Goal: Task Accomplishment & Management: Manage account settings

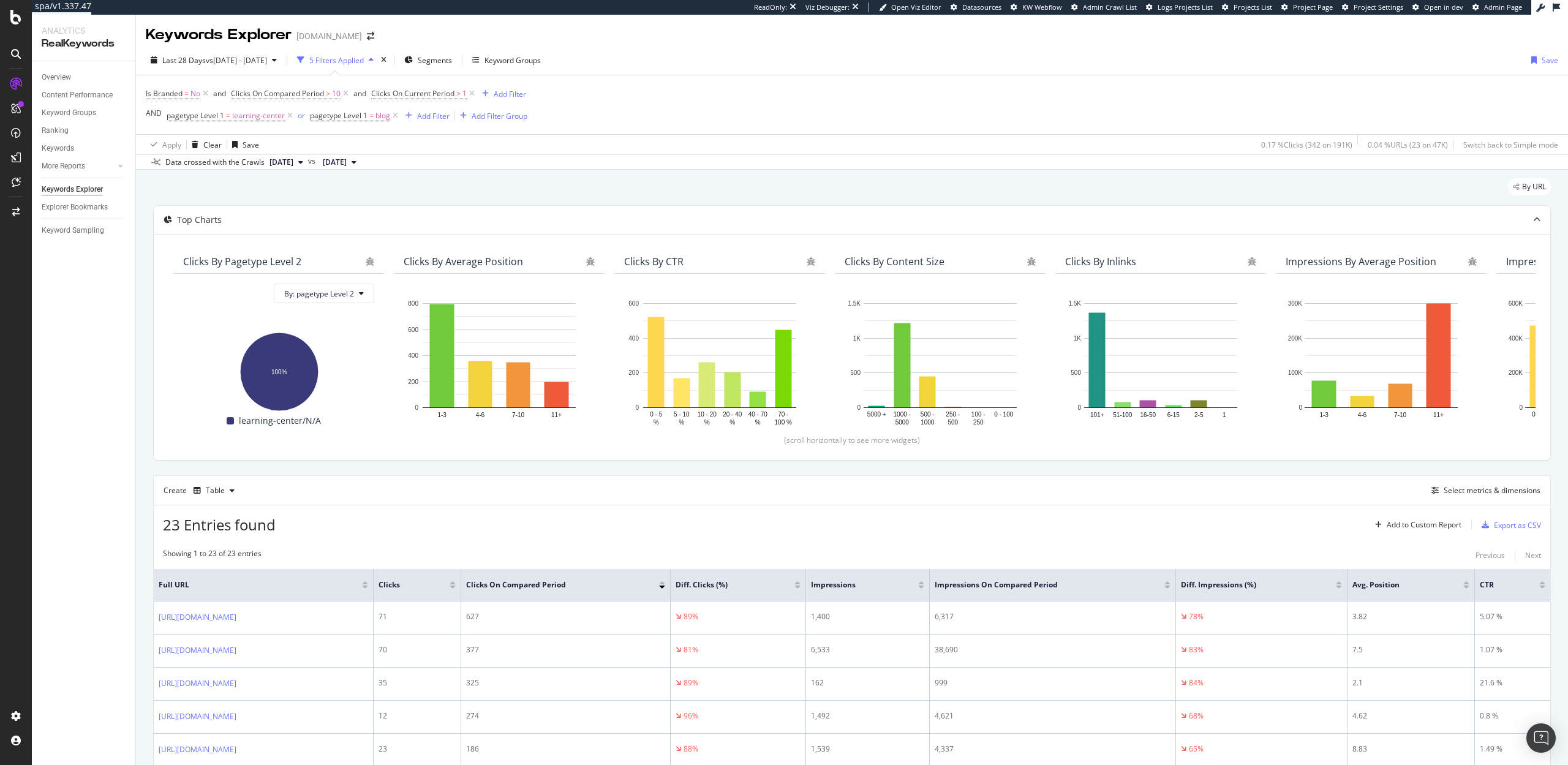
scroll to position [304, 0]
click at [77, 161] on div "AlertPanel" at bounding box center [65, 160] width 39 height 12
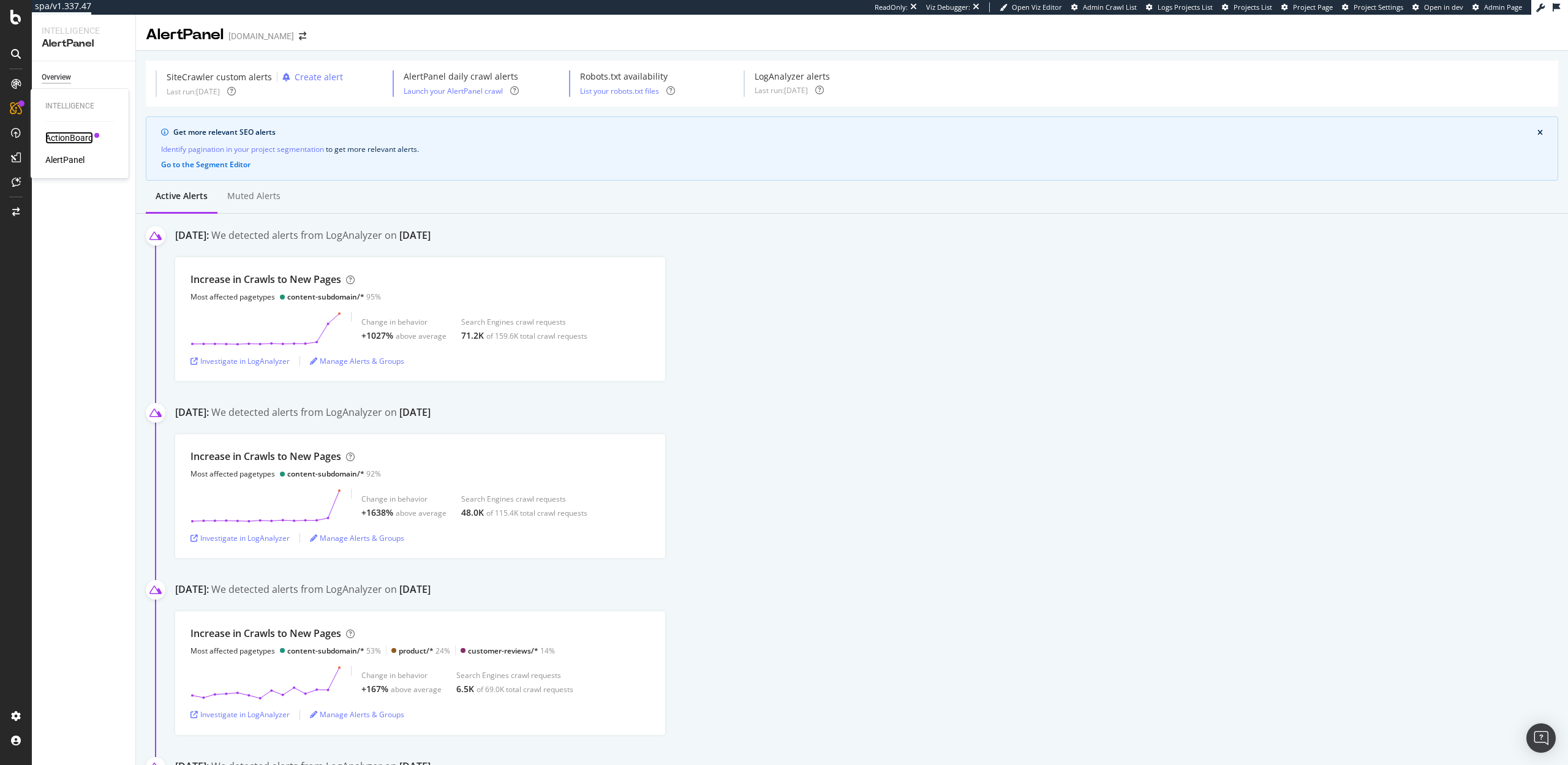
click at [73, 136] on div "ActionBoard" at bounding box center [69, 138] width 48 height 12
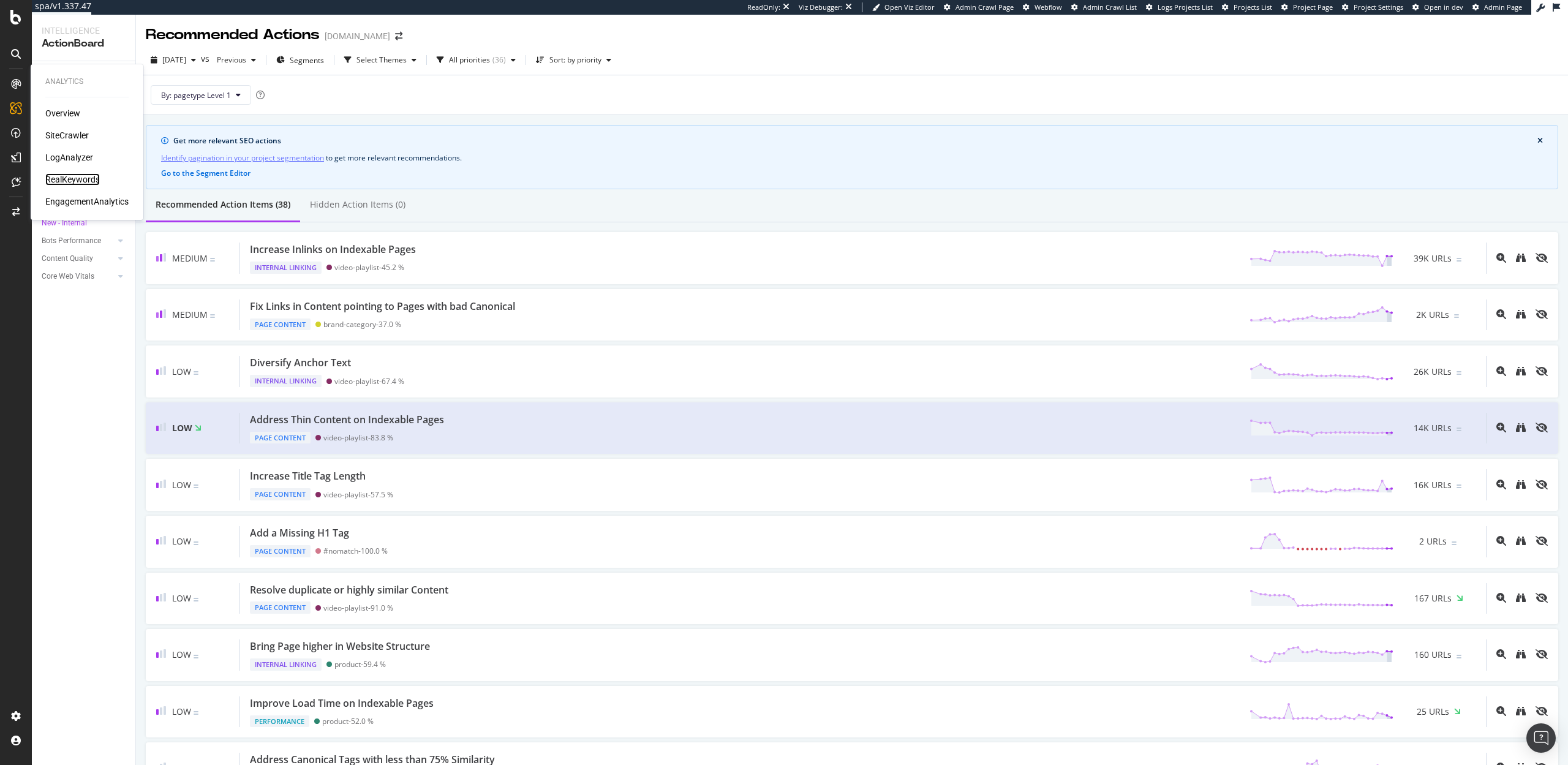
click at [65, 184] on div "RealKeywords" at bounding box center [73, 180] width 55 height 12
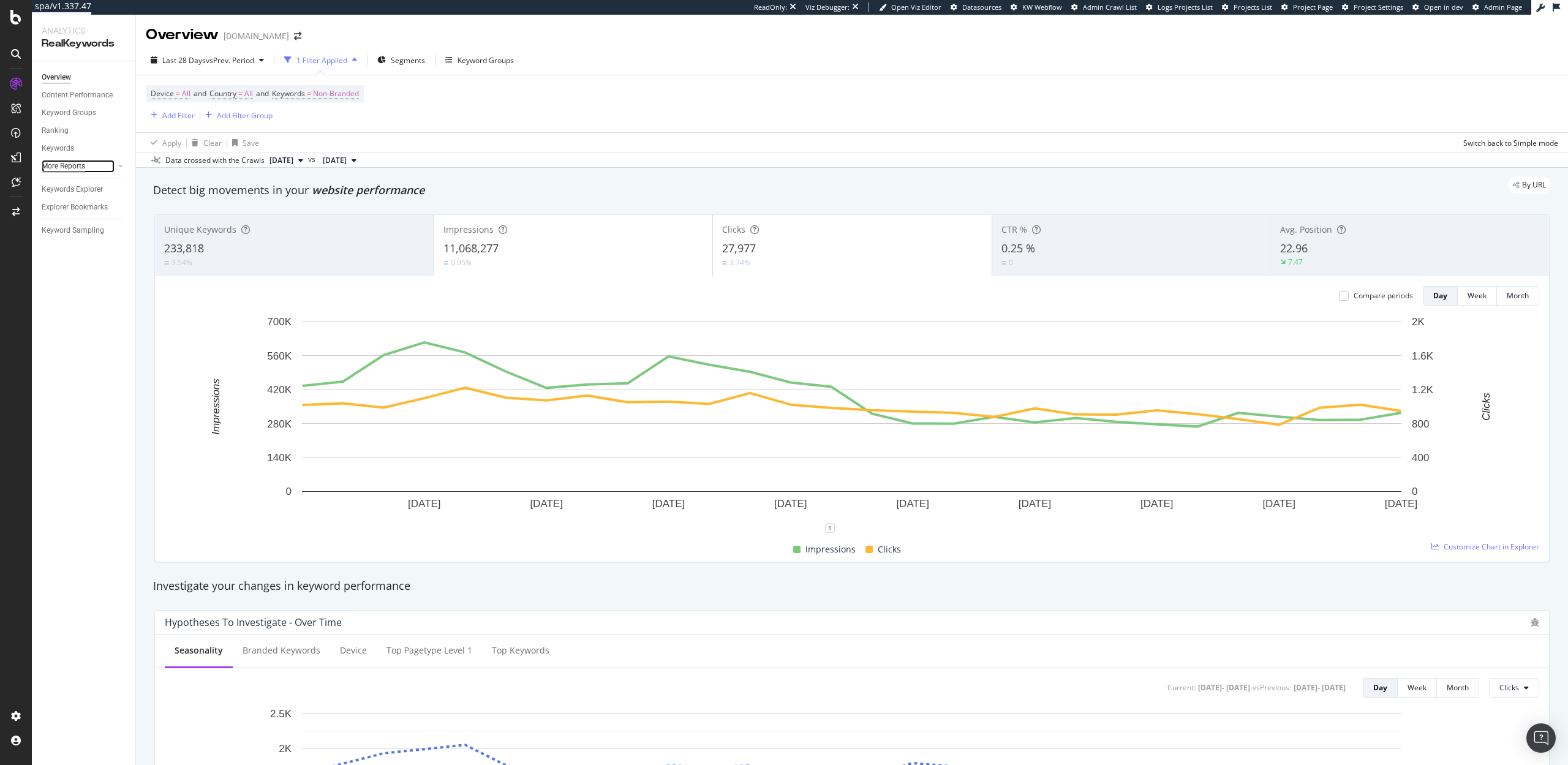
click at [73, 165] on div "More Reports" at bounding box center [63, 166] width 44 height 12
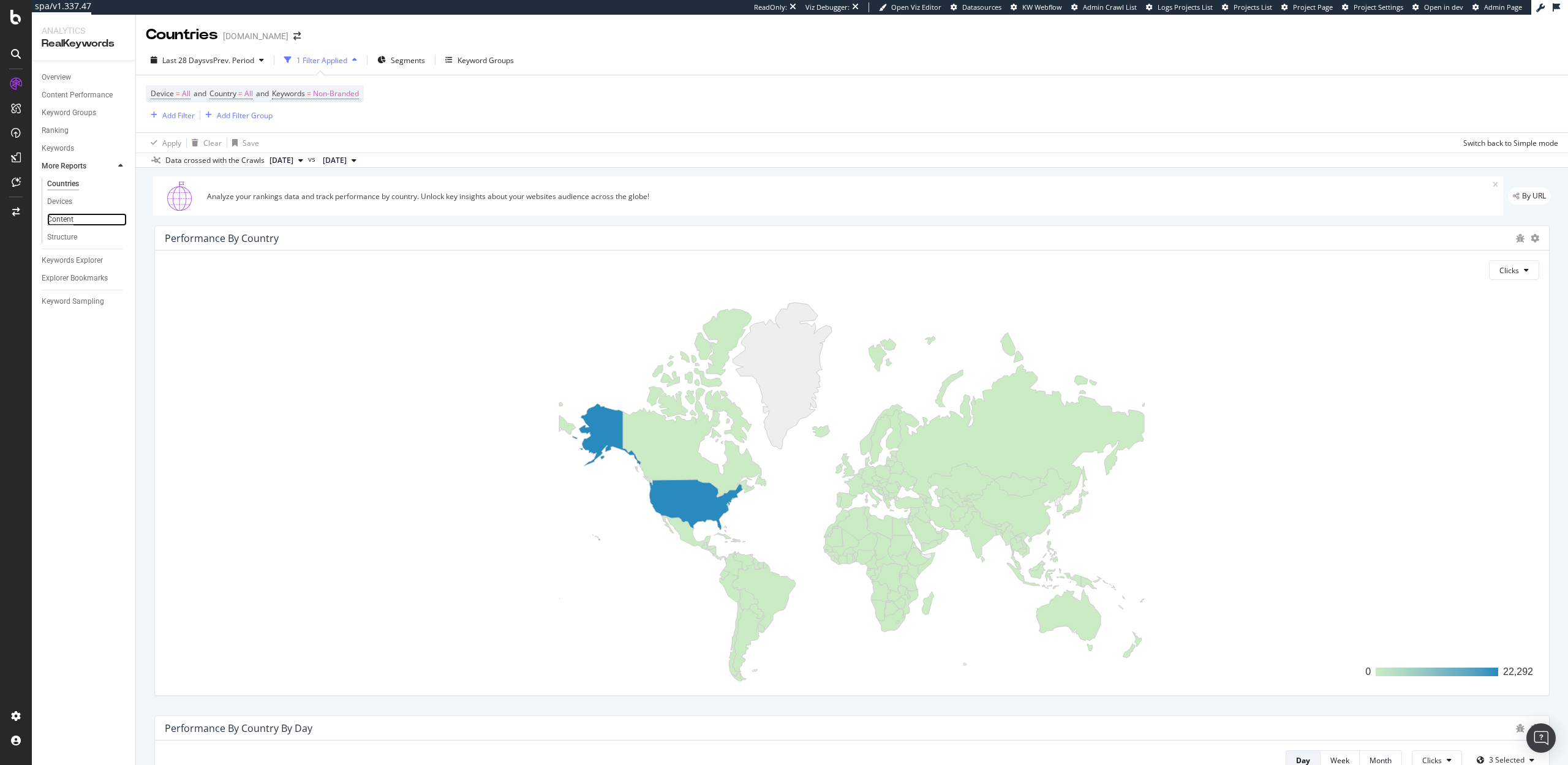
click at [61, 218] on div "Content" at bounding box center [60, 219] width 27 height 12
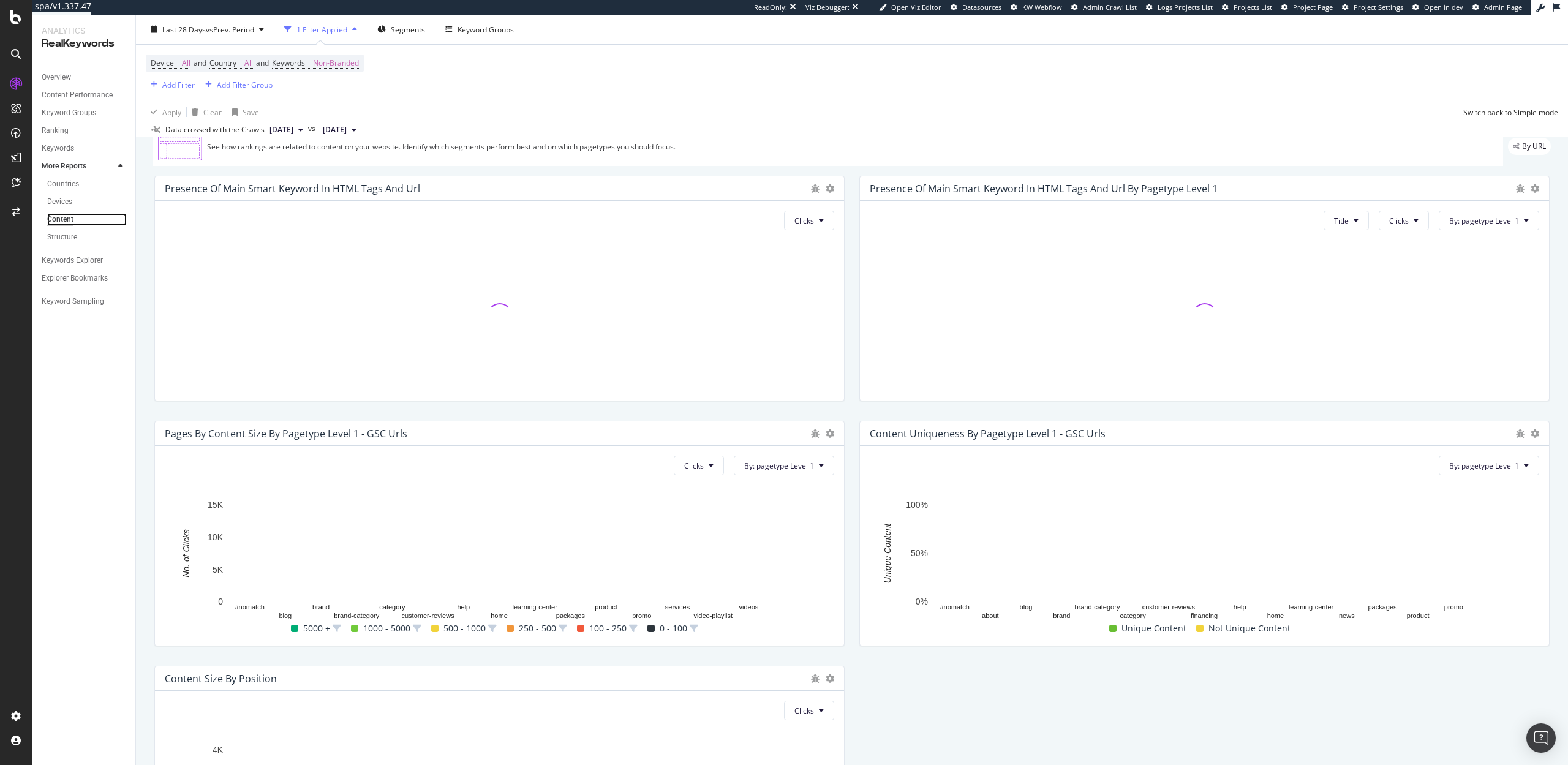
scroll to position [48, 0]
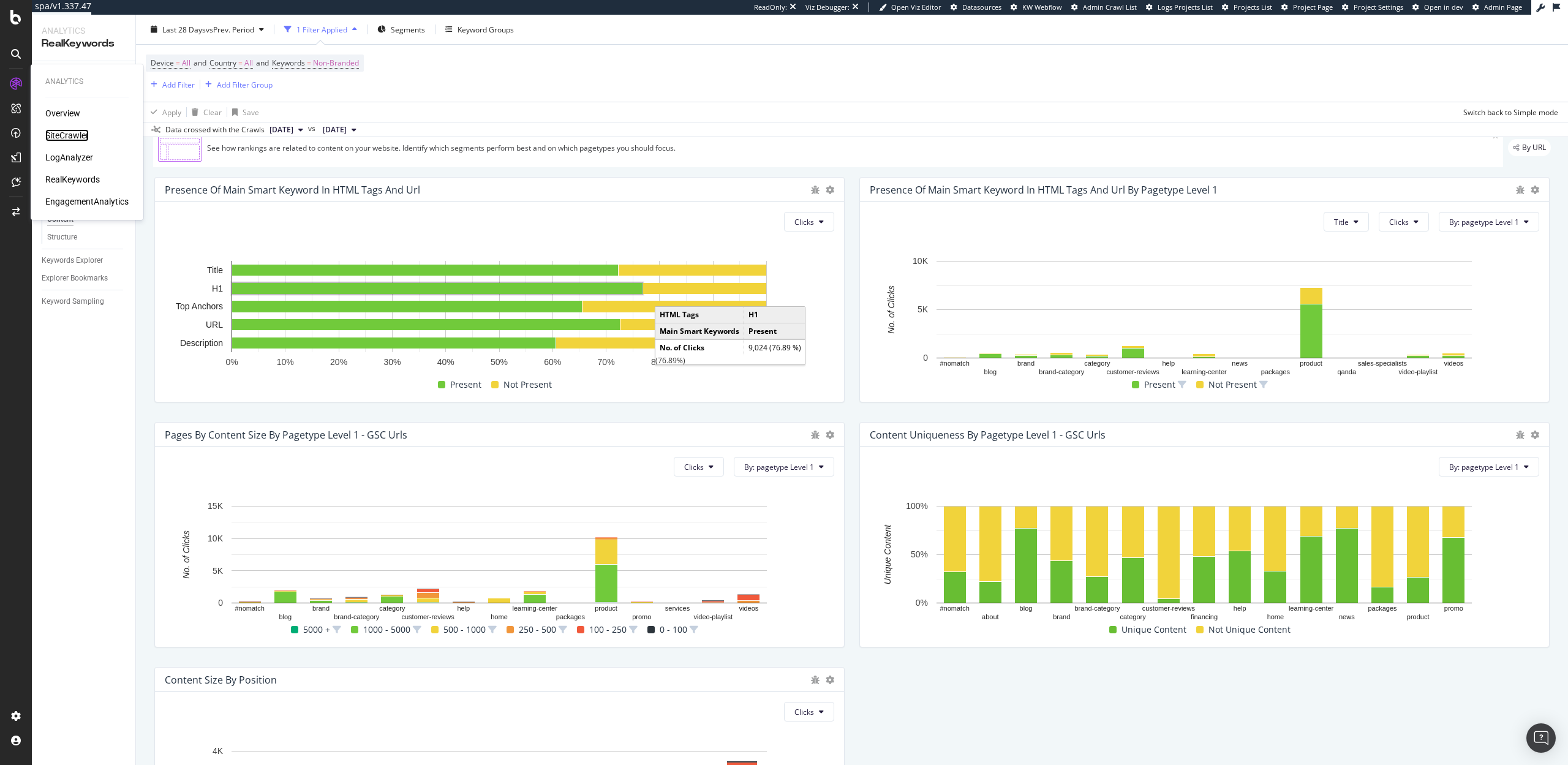
click at [56, 133] on div "SiteCrawler" at bounding box center [67, 136] width 44 height 12
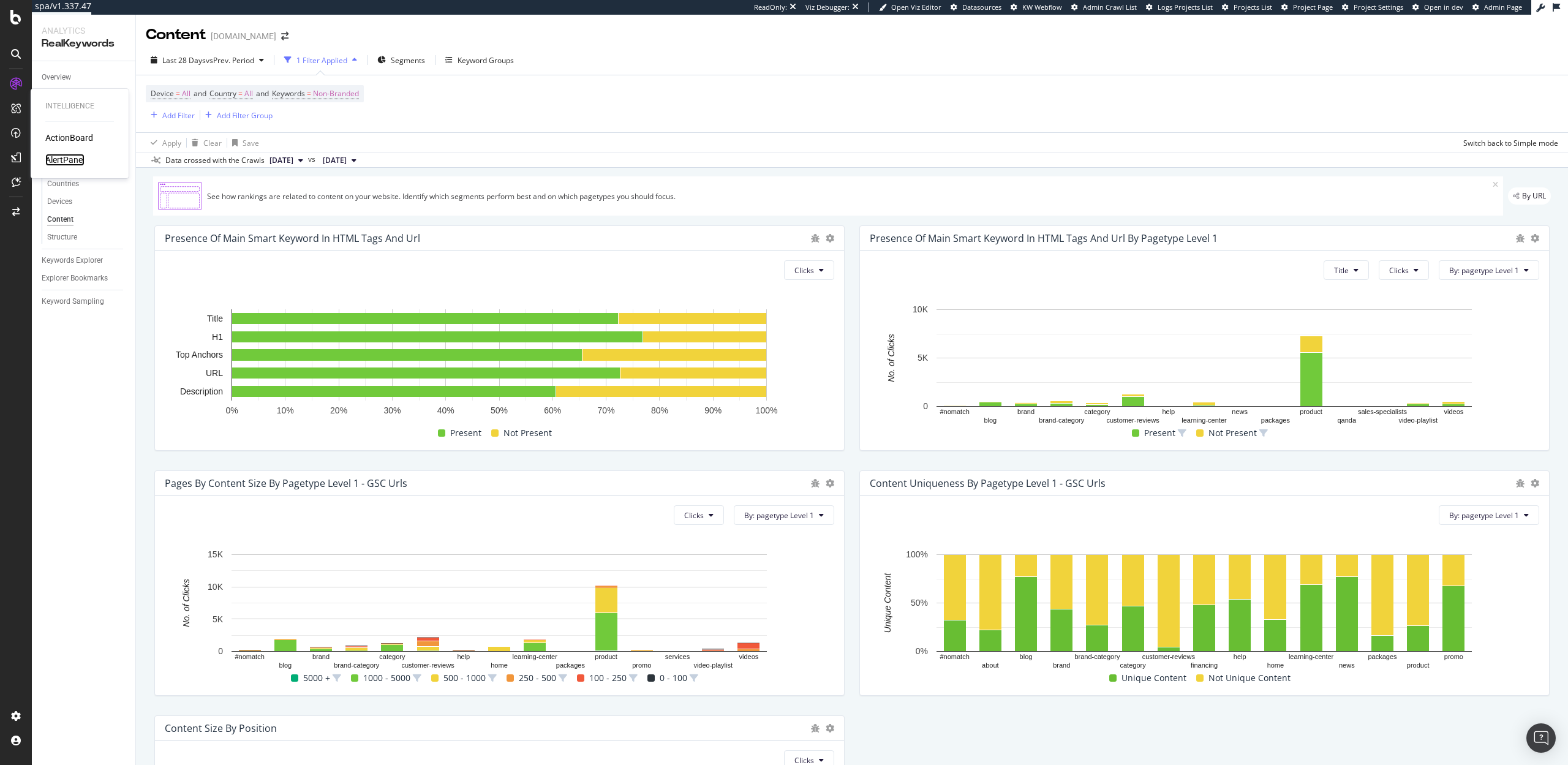
click at [77, 162] on div "AlertPanel" at bounding box center [65, 160] width 39 height 12
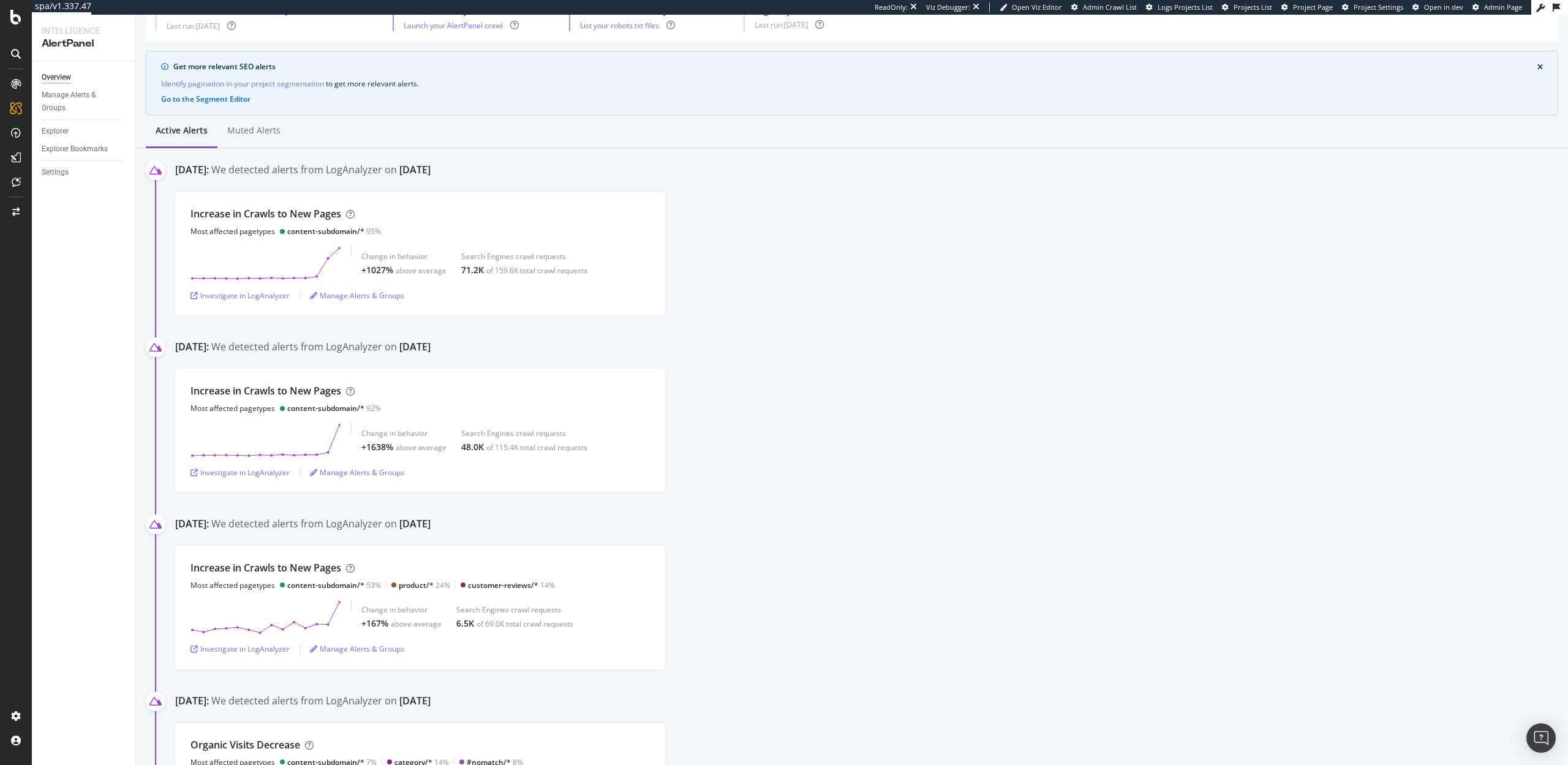
scroll to position [41, 0]
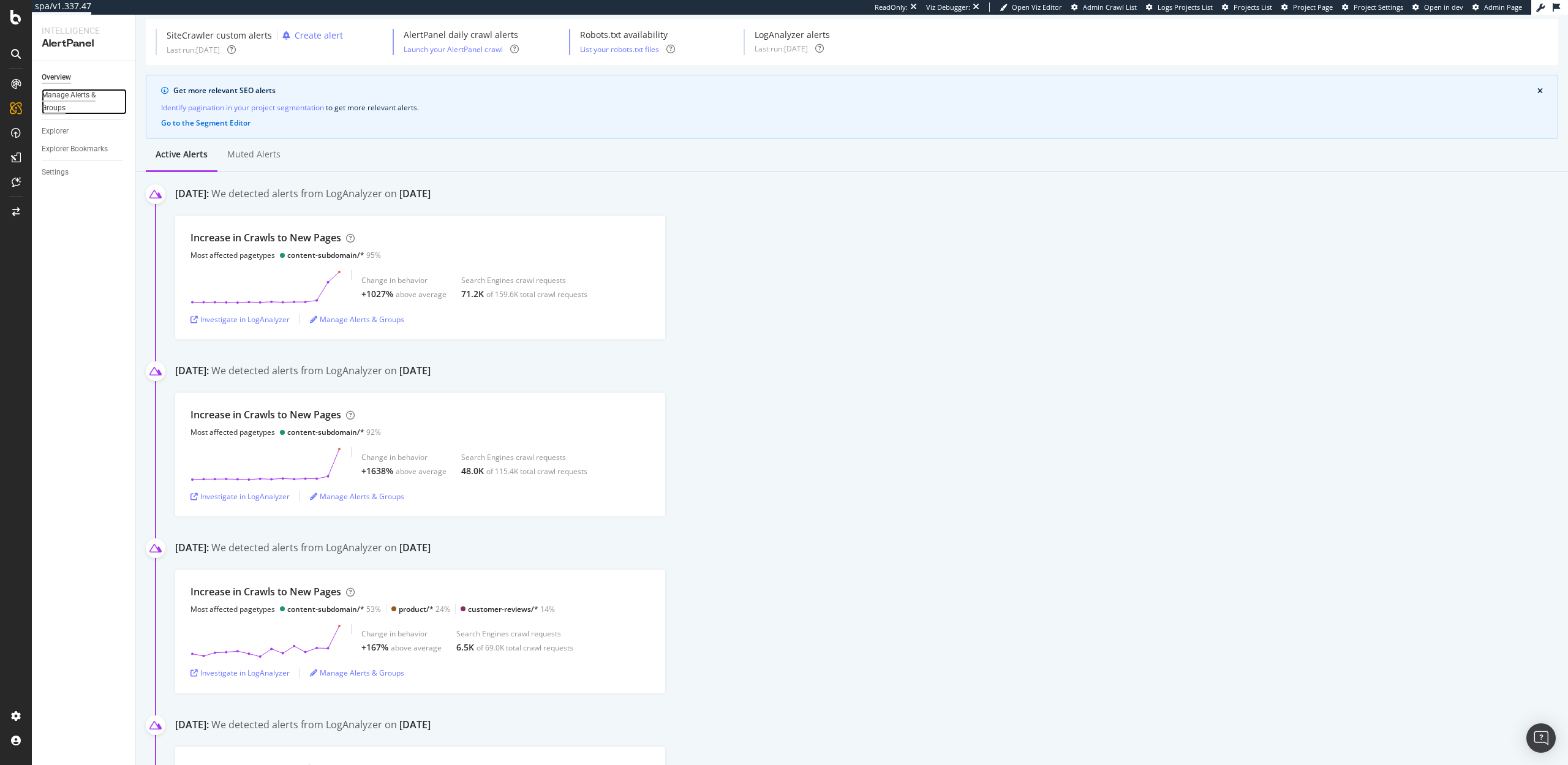
click at [73, 98] on div "Manage Alerts & Groups" at bounding box center [78, 101] width 73 height 26
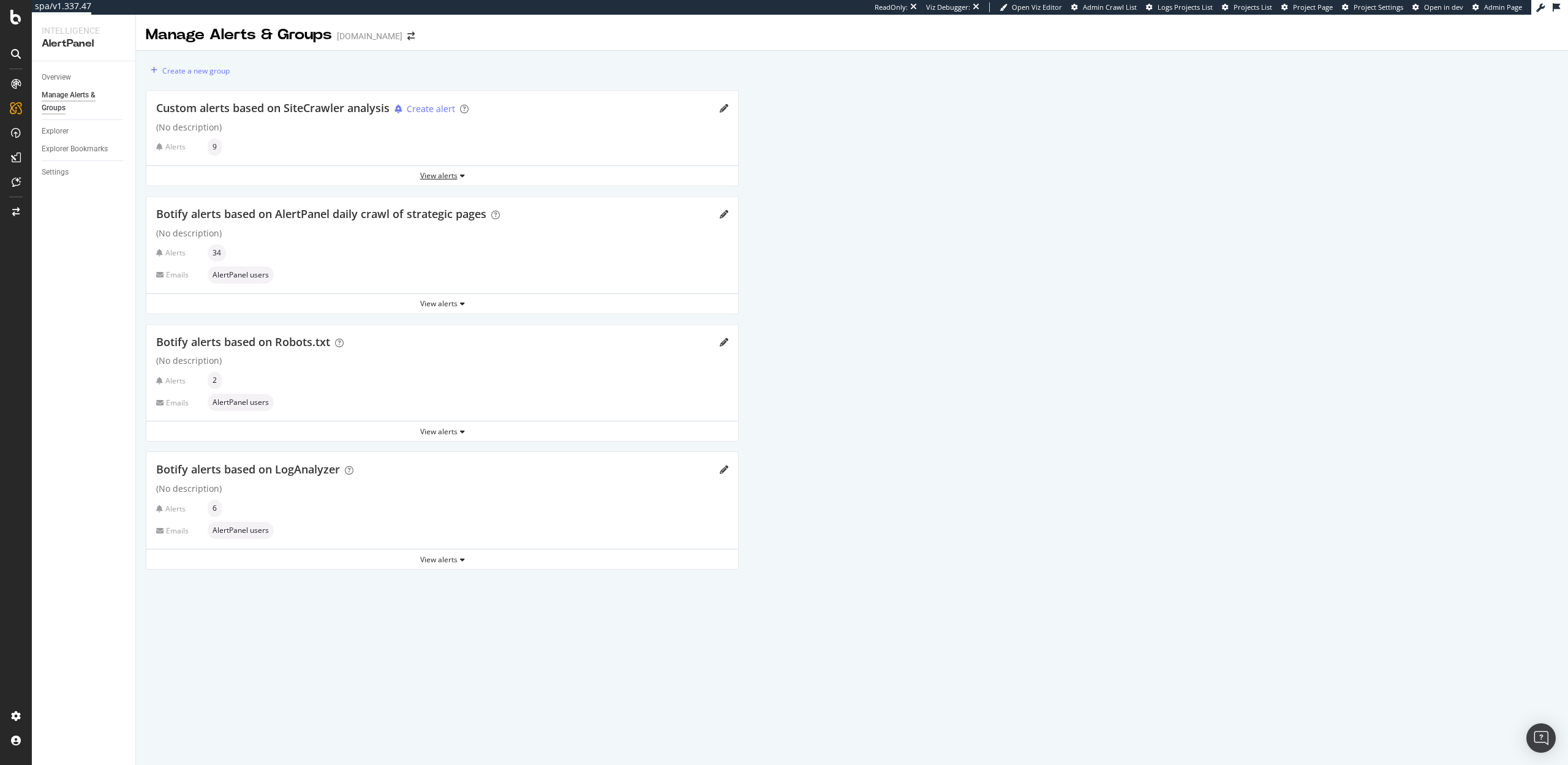
click at [427, 178] on div "View alerts" at bounding box center [443, 175] width 592 height 10
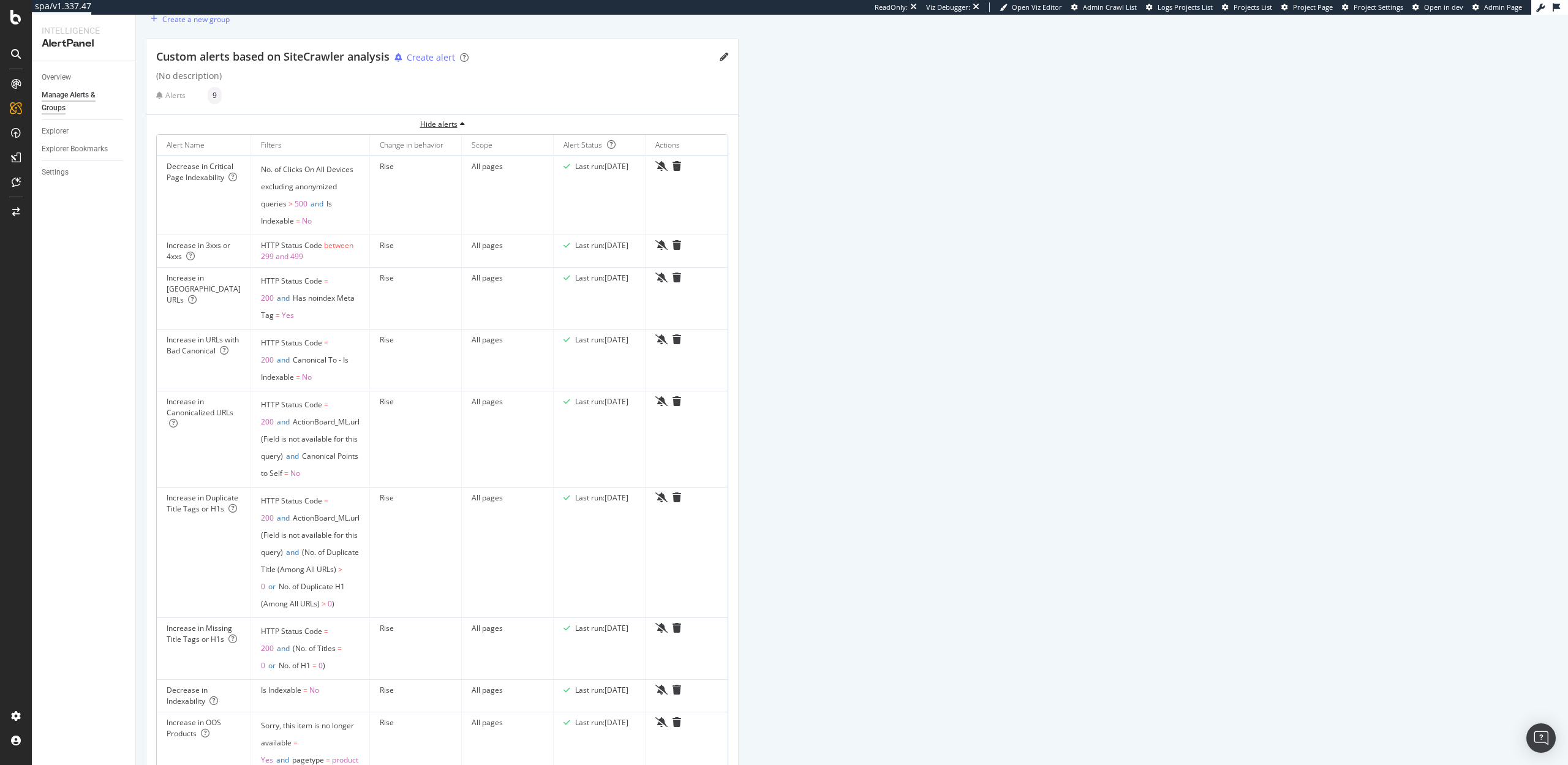
scroll to position [54, 0]
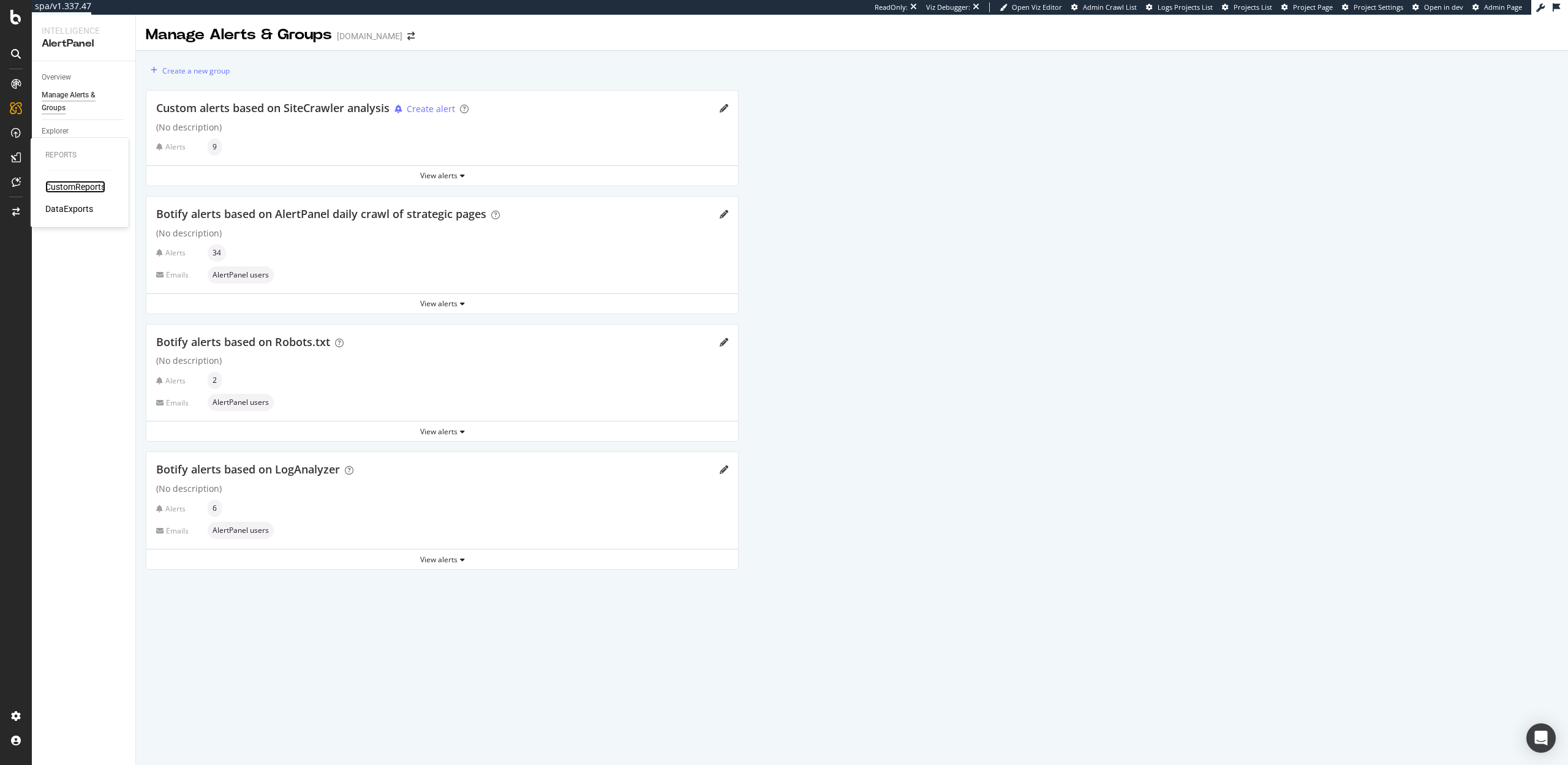
click at [69, 186] on div "CustomReports" at bounding box center [75, 187] width 60 height 12
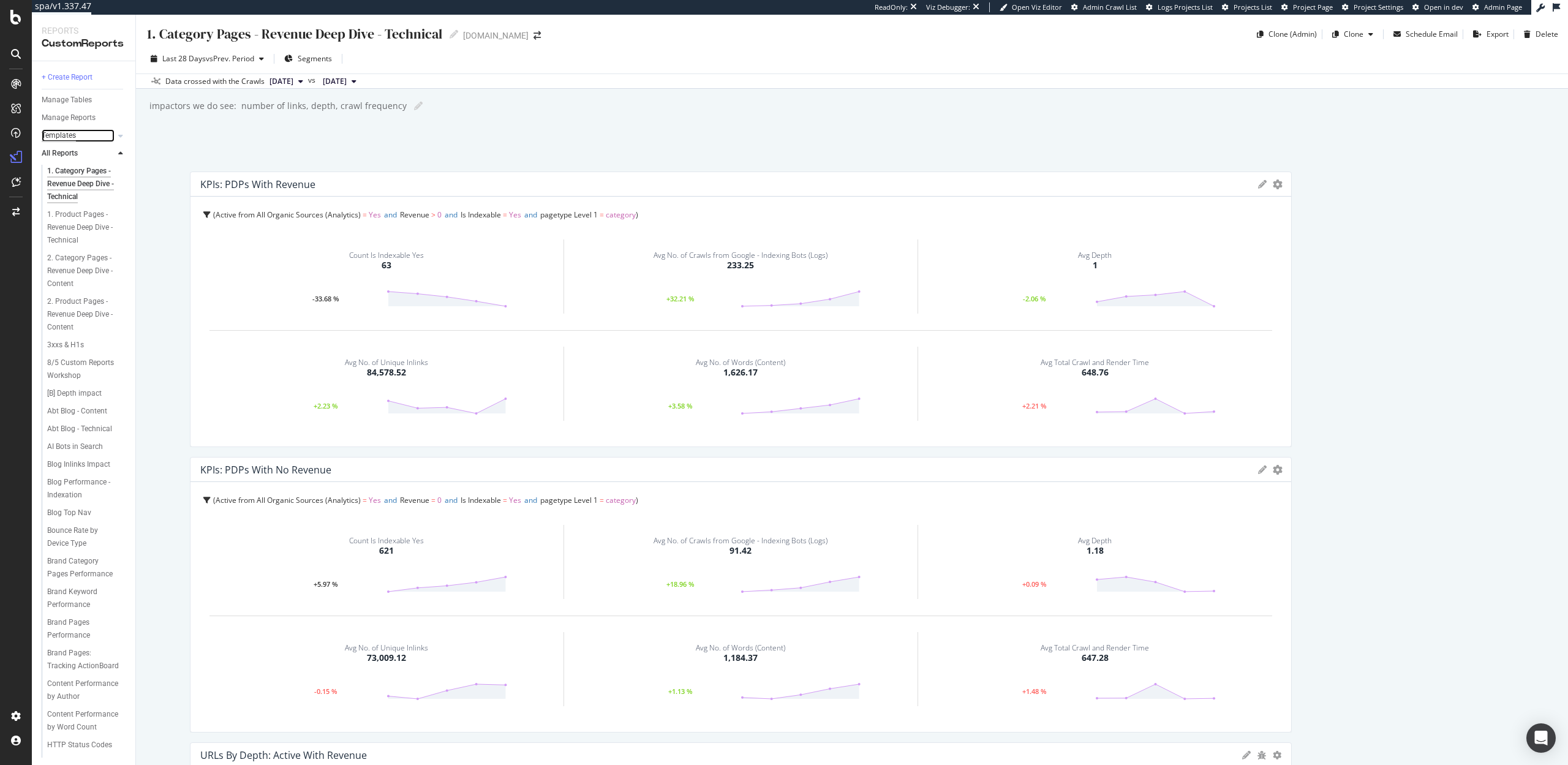
click at [67, 138] on div "Templates" at bounding box center [59, 136] width 34 height 12
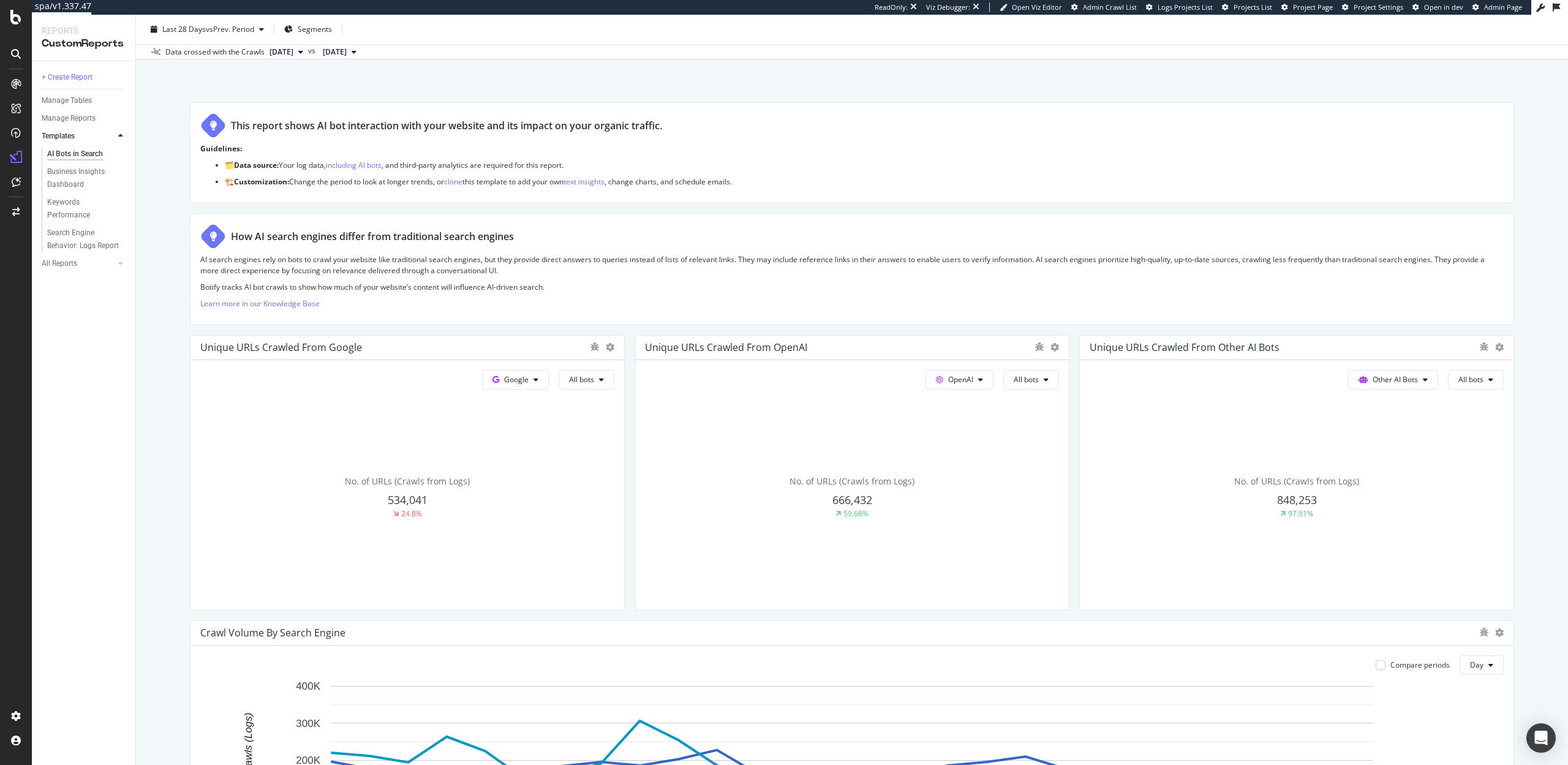
scroll to position [70, 0]
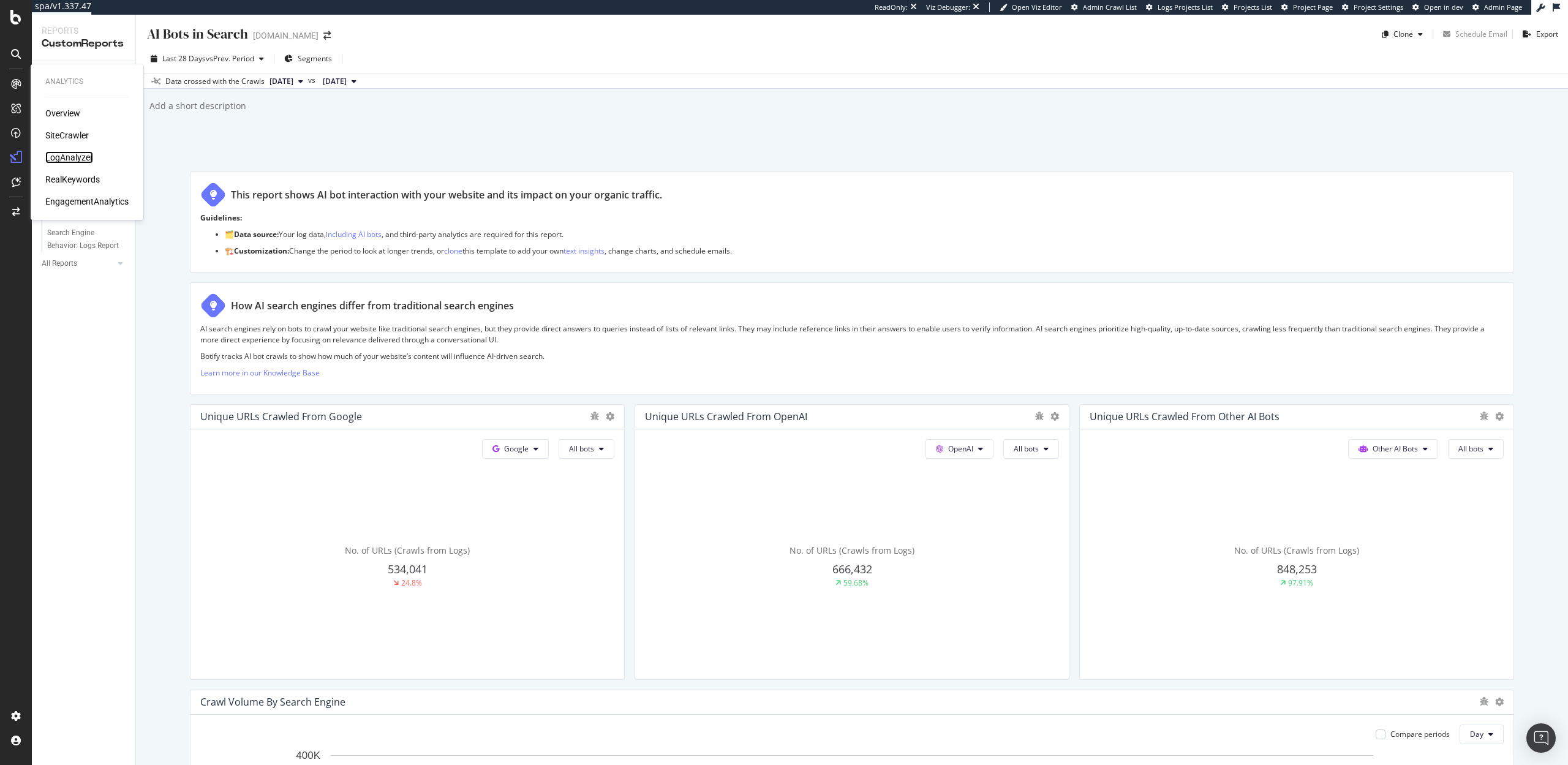
click at [73, 157] on div "LogAnalyzer" at bounding box center [69, 158] width 48 height 12
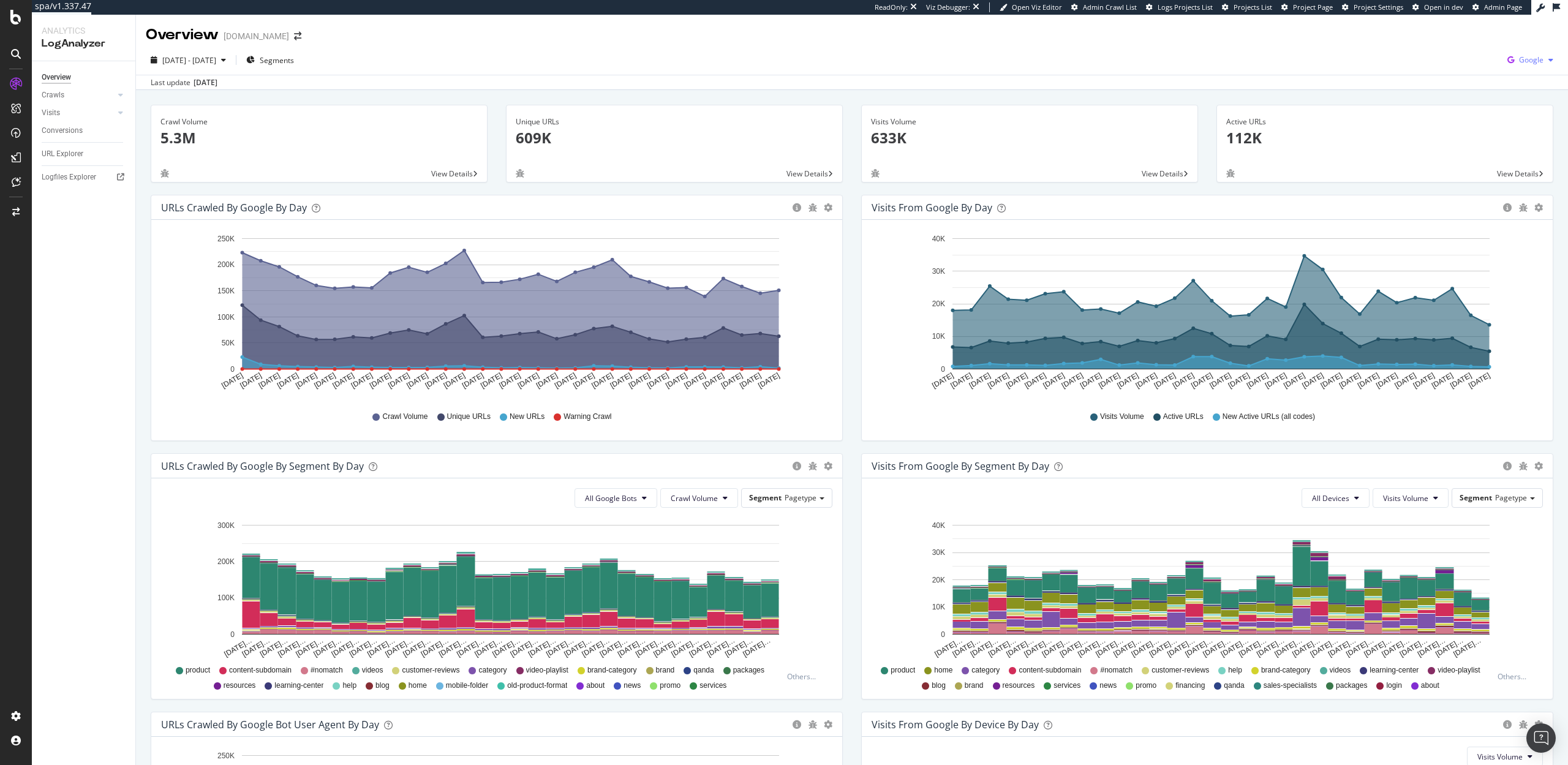
click at [1521, 55] on span "Google" at bounding box center [1531, 59] width 24 height 10
click at [1459, 69] on span "OpenAI" at bounding box center [1470, 72] width 45 height 11
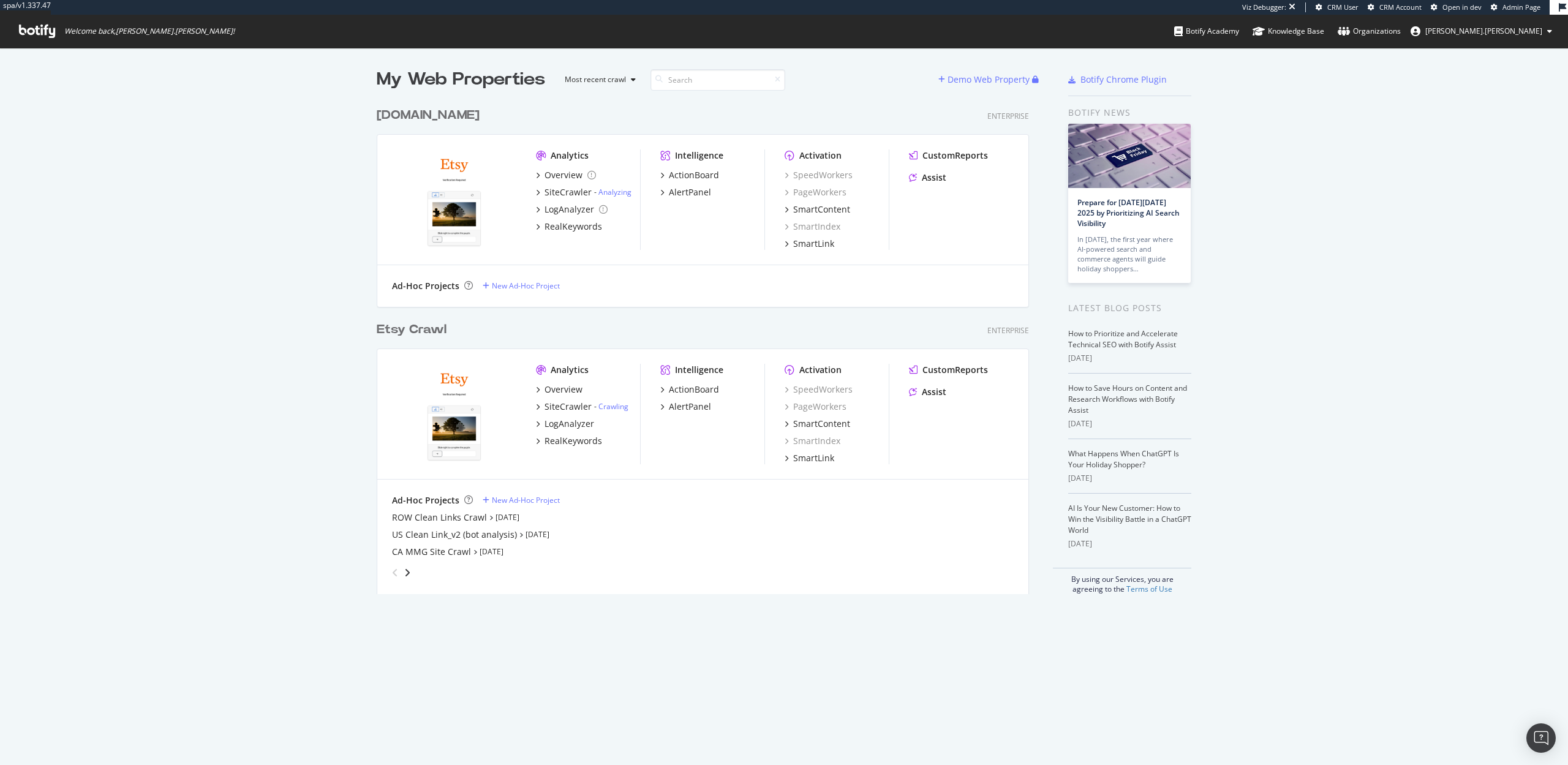
scroll to position [765, 1568]
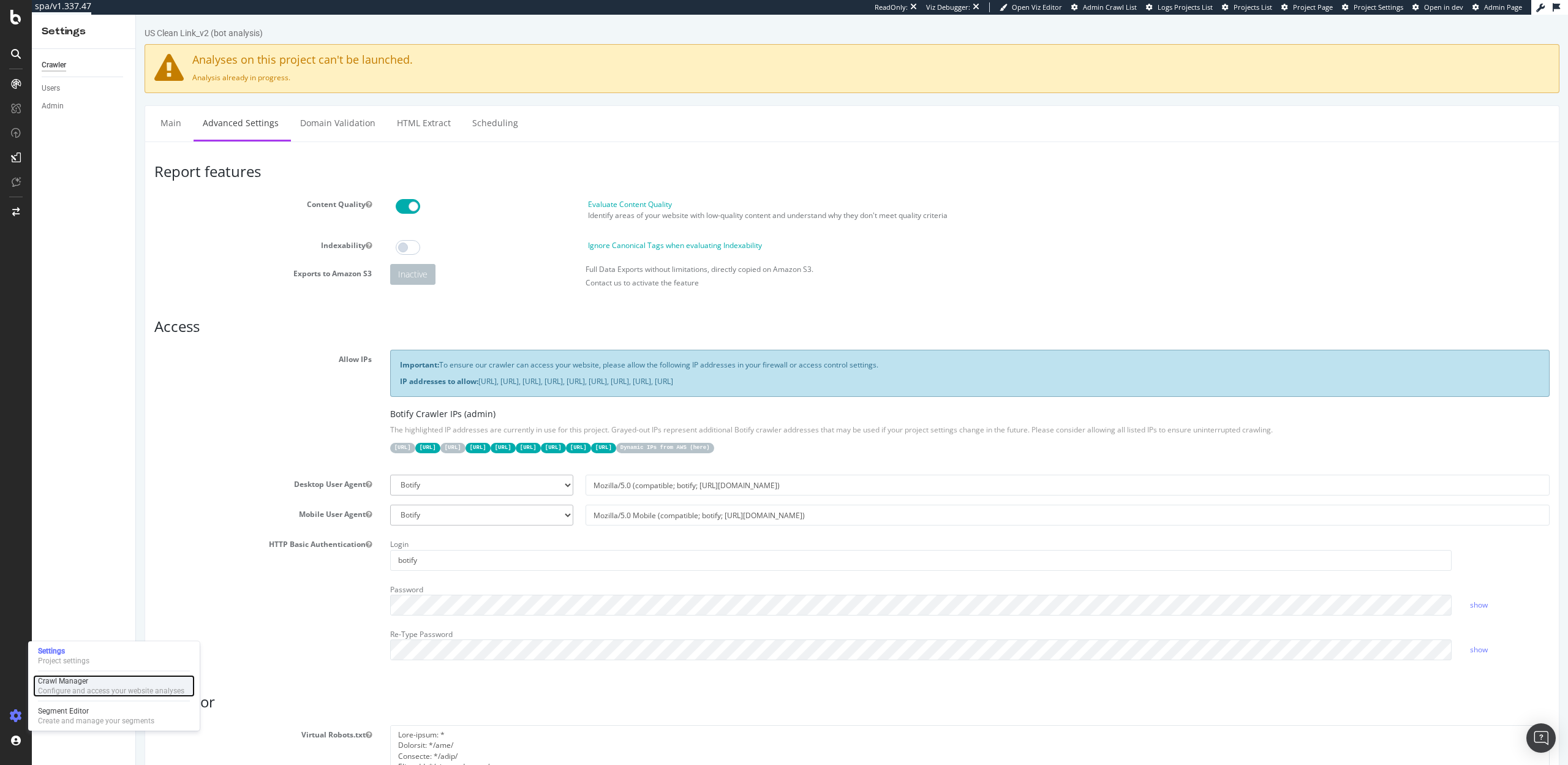
click at [87, 682] on div "Crawl Manager" at bounding box center [112, 681] width 147 height 10
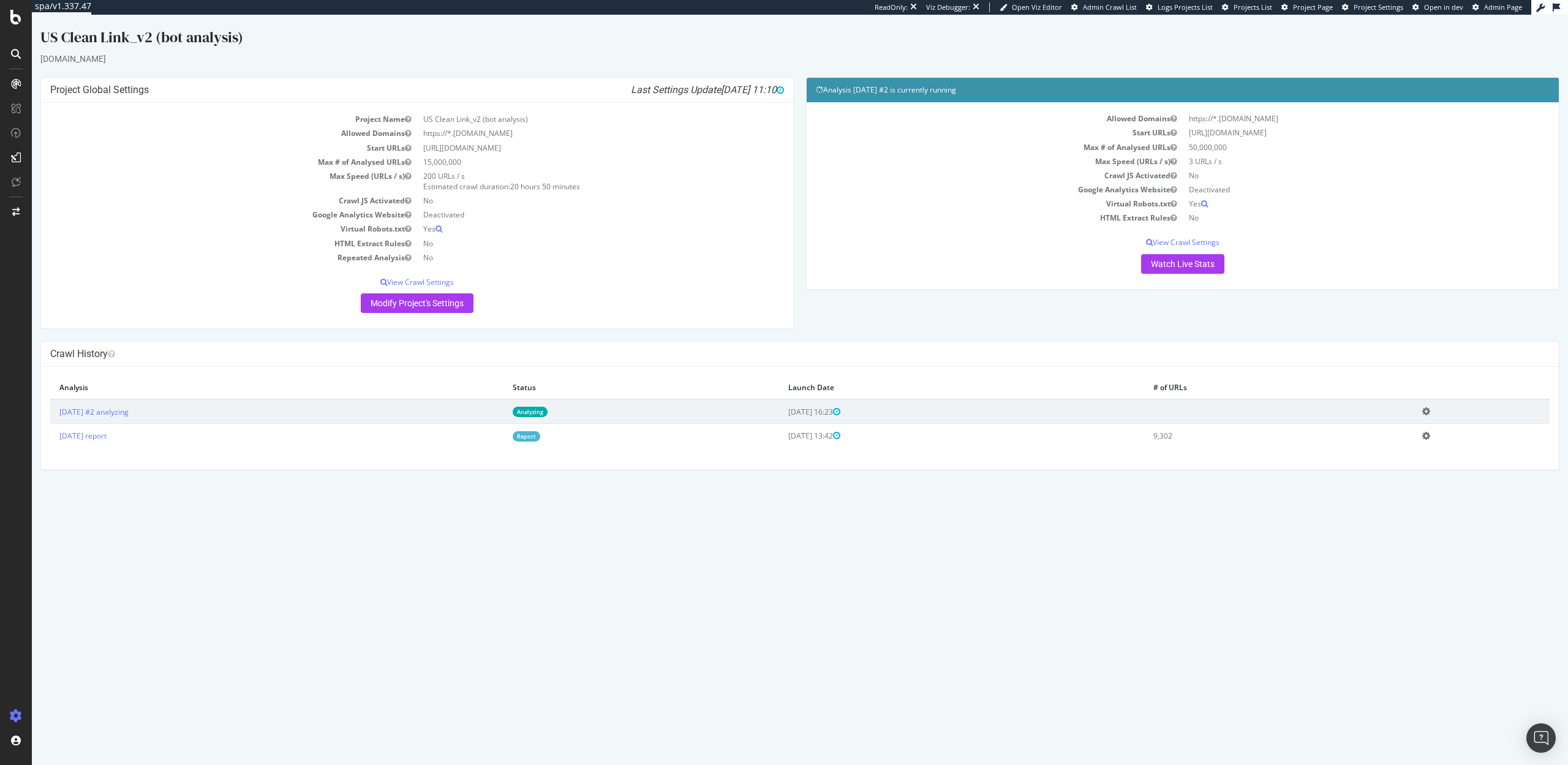
click at [1431, 411] on icon at bounding box center [1427, 411] width 8 height 9
click at [1284, 340] on div "Project Global Settings Last Settings Update [DATE] 11:10 Project Name US Clean…" at bounding box center [800, 209] width 1531 height 264
click at [1431, 411] on icon at bounding box center [1427, 411] width 8 height 9
click at [408, 482] on html "US Clean Link_v2 (bot analysis) etsy.com × × Project Global Settings Last Setti…" at bounding box center [800, 248] width 1537 height 468
